Goal: Task Accomplishment & Management: Complete application form

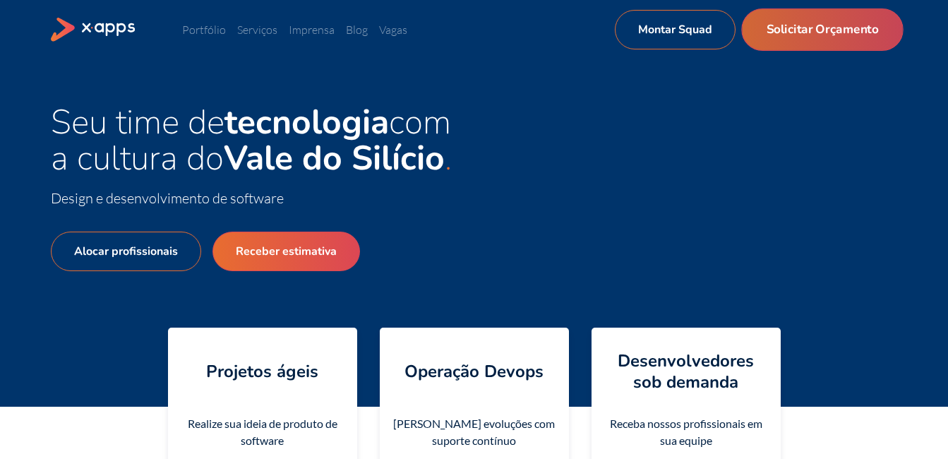
click at [799, 33] on link "Solicitar Orçamento" at bounding box center [822, 29] width 162 height 42
select select "BR"
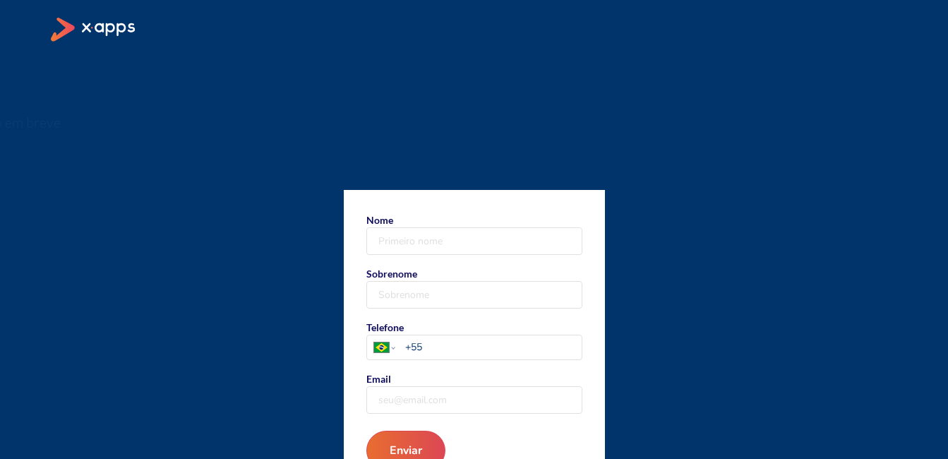
scroll to position [71, 0]
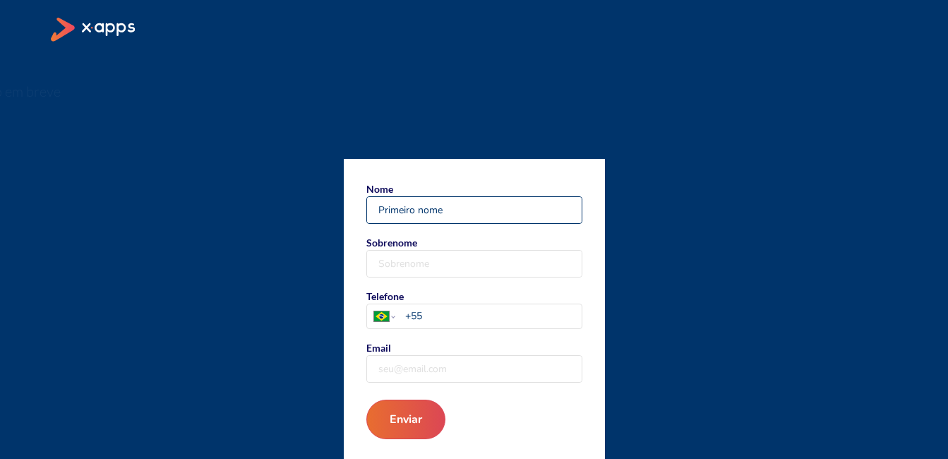
click at [465, 208] on input "Nome" at bounding box center [474, 210] width 215 height 26
type input "[PERSON_NAME]"
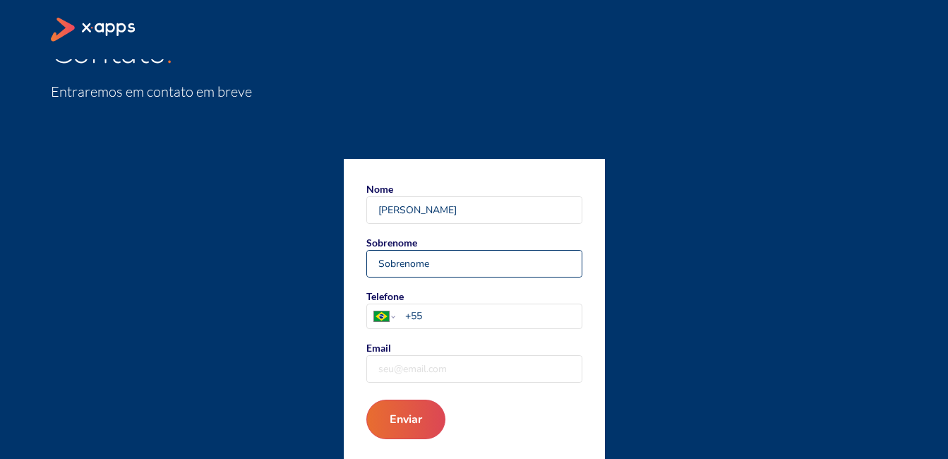
type input "[PERSON_NAME]"
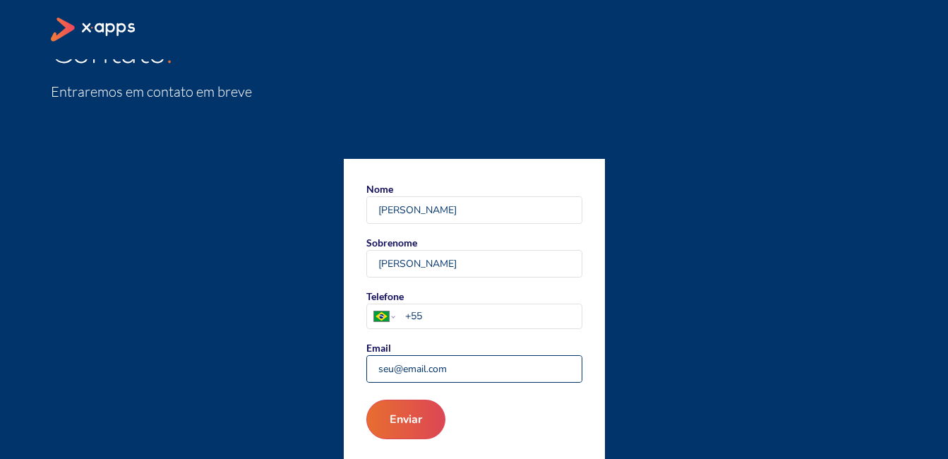
type input "[PERSON_NAME][EMAIL_ADDRESS][PERSON_NAME][DOMAIN_NAME]"
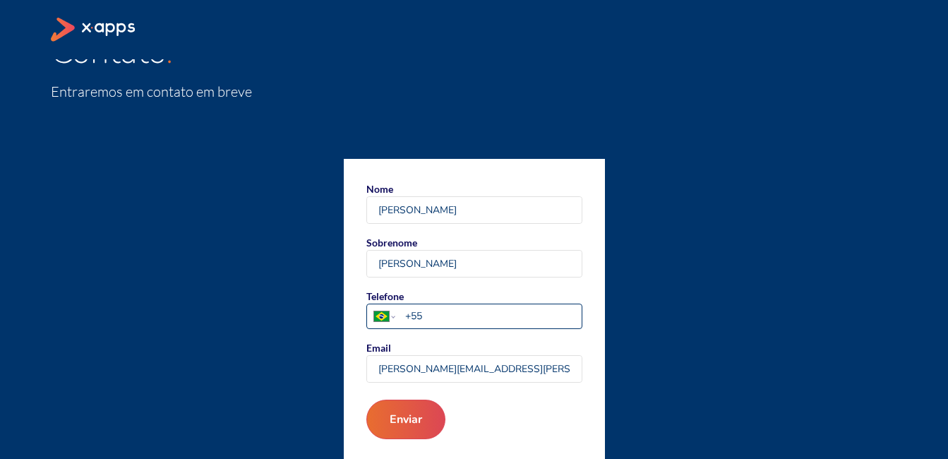
click at [501, 318] on input "+55" at bounding box center [493, 315] width 176 height 15
type input "[PHONE_NUMBER]"
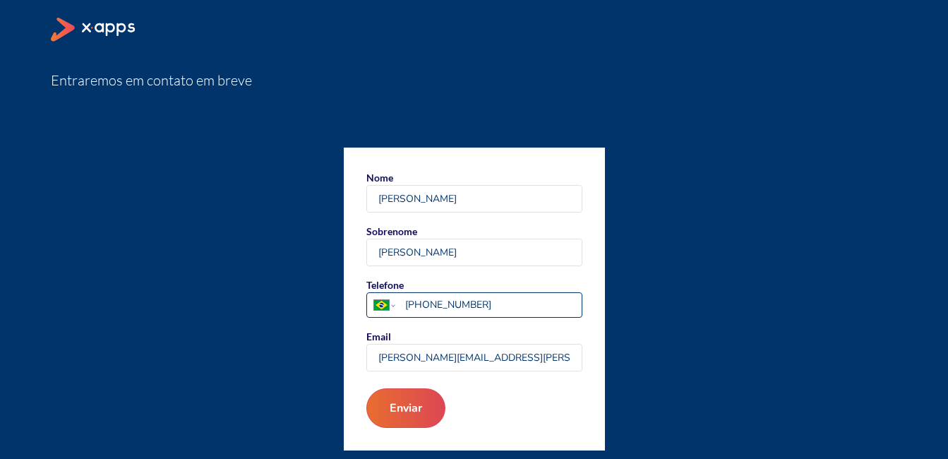
scroll to position [85, 0]
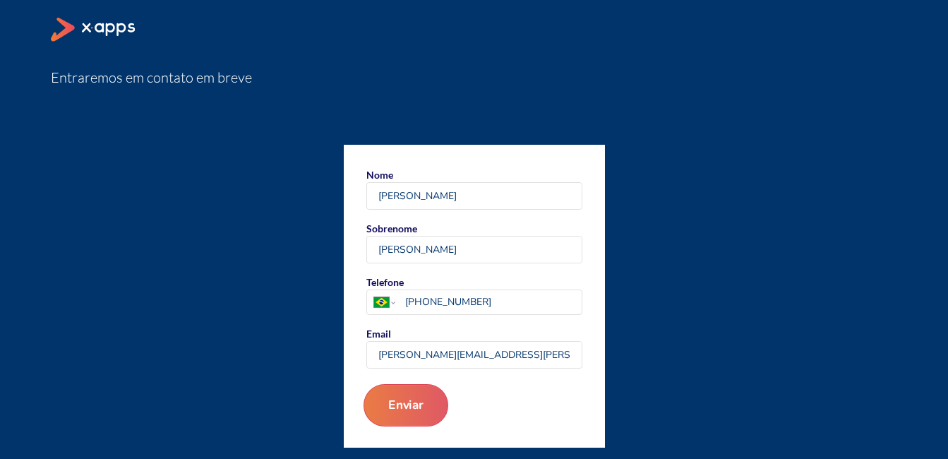
click at [418, 407] on button "Enviar" at bounding box center [405, 405] width 85 height 42
click at [408, 403] on button "Enviar" at bounding box center [405, 405] width 85 height 42
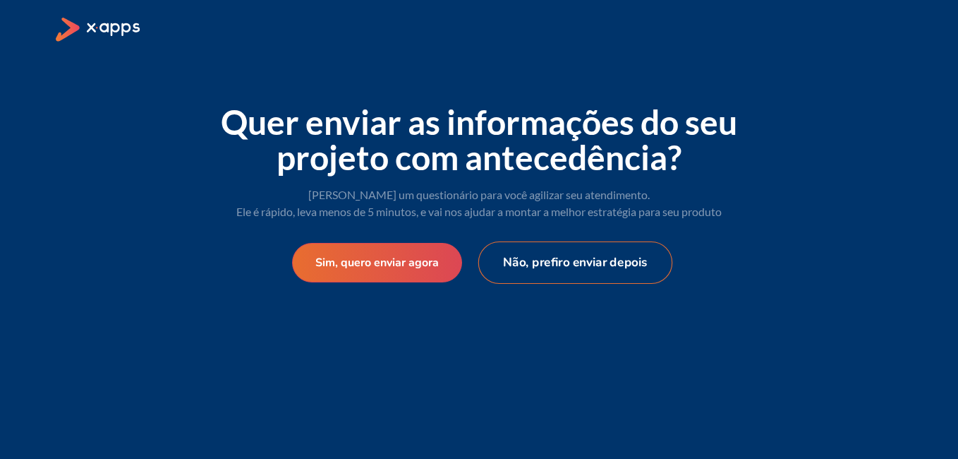
click at [562, 255] on button "Não, prefiro enviar depois" at bounding box center [575, 262] width 195 height 42
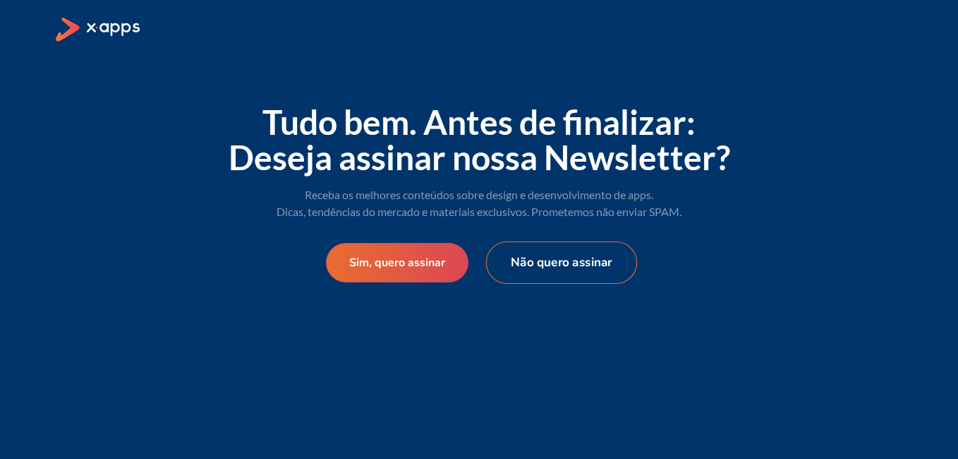
click at [532, 260] on button "Não quero assinar" at bounding box center [561, 262] width 151 height 42
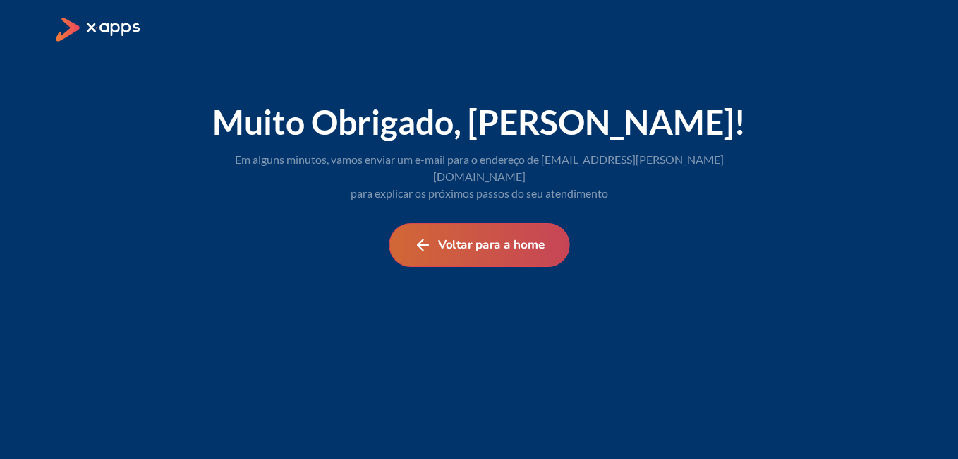
click at [482, 238] on button "Voltar para a home" at bounding box center [479, 245] width 181 height 44
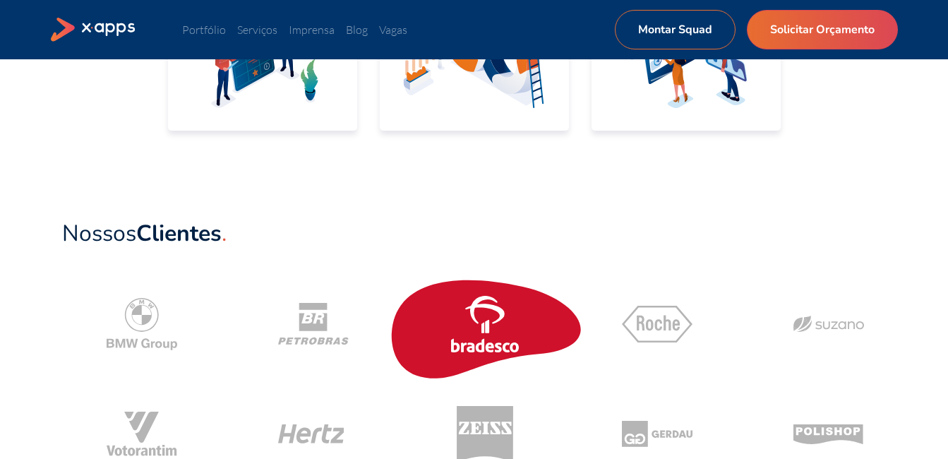
scroll to position [565, 0]
